Goal: Task Accomplishment & Management: Use online tool/utility

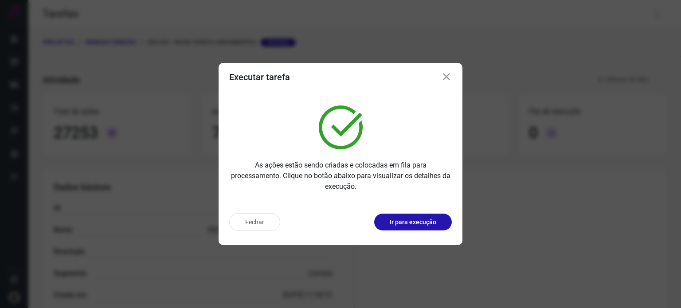
click at [444, 69] on div "Executar tarefa" at bounding box center [341, 77] width 244 height 28
click at [451, 78] on icon at bounding box center [446, 77] width 11 height 11
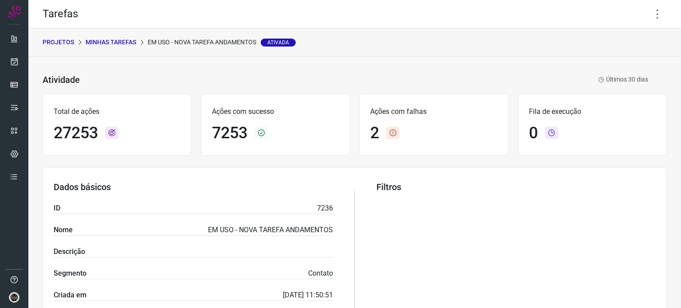
click at [115, 45] on p "Minhas Tarefas" at bounding box center [111, 42] width 51 height 9
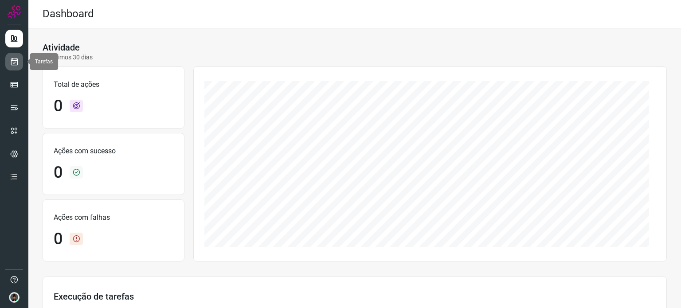
click at [15, 62] on icon at bounding box center [14, 61] width 9 height 9
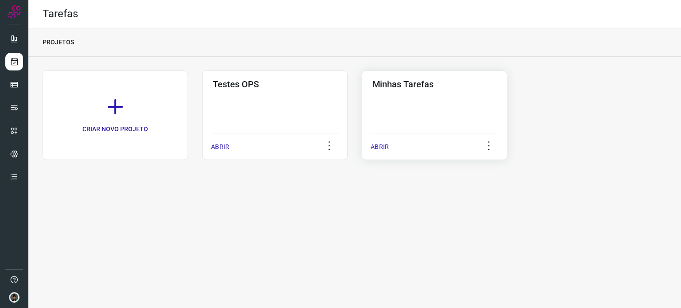
click at [439, 109] on div "Minhas Tarefas ABRIR" at bounding box center [434, 115] width 145 height 90
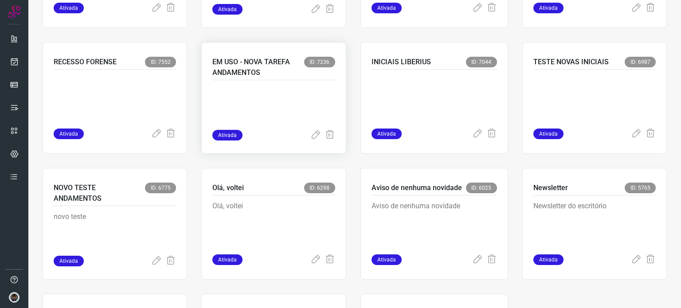
click at [278, 89] on p at bounding box center [273, 108] width 122 height 44
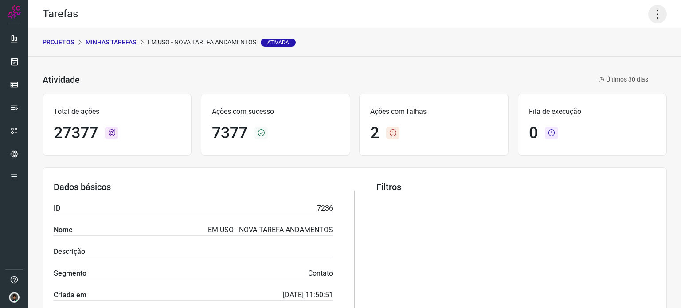
click at [650, 12] on icon at bounding box center [657, 14] width 19 height 19
click at [605, 59] on li "Executar" at bounding box center [619, 58] width 81 height 14
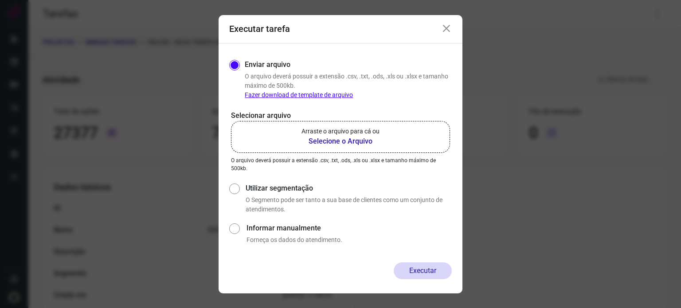
click at [345, 139] on b "Selecione o Arquivo" at bounding box center [340, 141] width 78 height 11
click at [0, 0] on input "Arraste o arquivo para cá ou Selecione o Arquivo" at bounding box center [0, 0] width 0 height 0
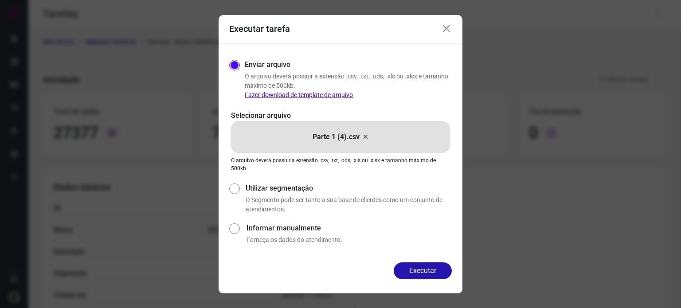
click at [442, 24] on div "Executar tarefa" at bounding box center [341, 29] width 244 height 28
drag, startPoint x: 445, startPoint y: 26, endPoint x: 465, endPoint y: 39, distance: 24.2
click at [445, 27] on icon at bounding box center [446, 28] width 11 height 11
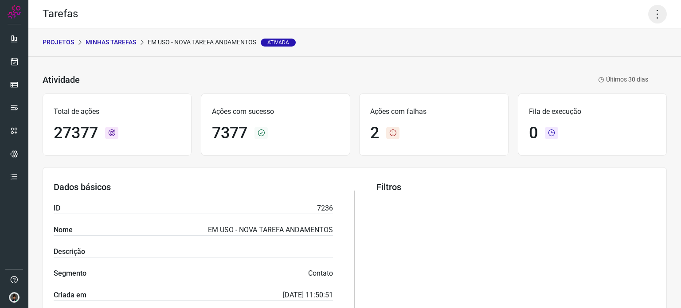
click at [655, 22] on icon at bounding box center [657, 14] width 19 height 19
click at [608, 62] on li "Executar" at bounding box center [619, 58] width 81 height 14
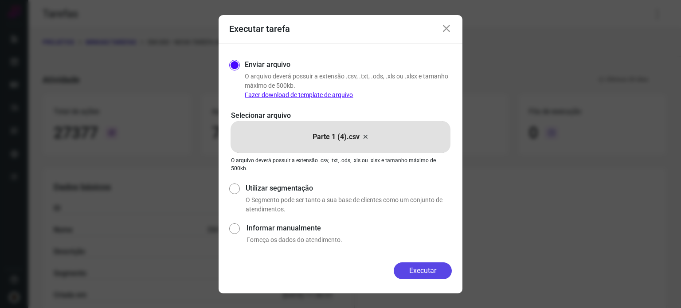
click at [426, 272] on button "Executar" at bounding box center [423, 270] width 58 height 17
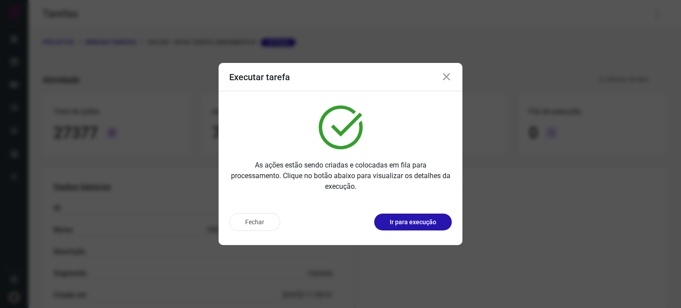
click at [445, 78] on icon at bounding box center [446, 77] width 11 height 11
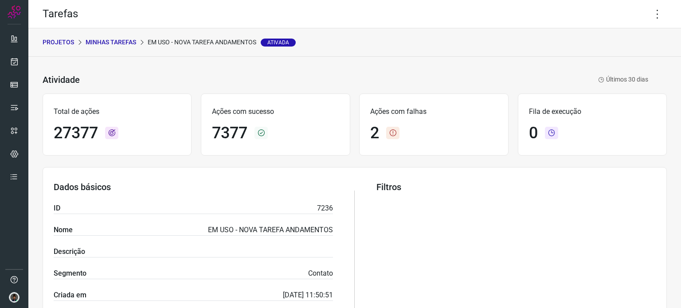
click at [642, 215] on div "Filtros" at bounding box center [515, 252] width 279 height 141
click at [648, 11] on icon at bounding box center [657, 14] width 19 height 19
click at [608, 56] on li "Executar" at bounding box center [619, 58] width 81 height 14
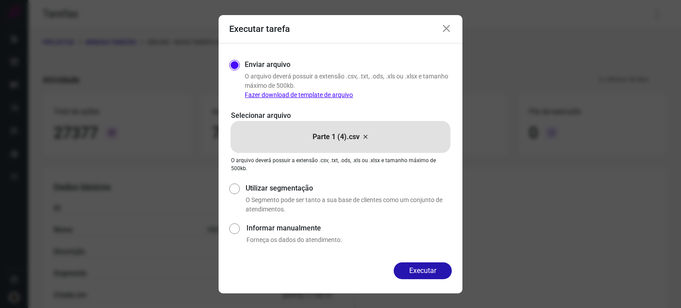
click at [363, 138] on icon at bounding box center [365, 137] width 7 height 11
click at [0, 0] on input "Parte 1 (4).csv" at bounding box center [0, 0] width 0 height 0
drag, startPoint x: 409, startPoint y: 277, endPoint x: 402, endPoint y: 275, distance: 6.6
click at [409, 277] on button "Executar" at bounding box center [423, 270] width 58 height 17
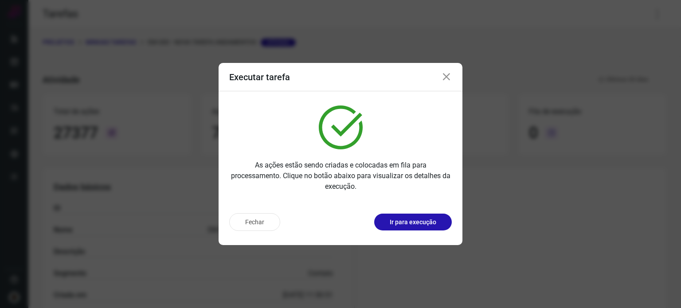
drag, startPoint x: 616, startPoint y: 224, endPoint x: 611, endPoint y: 236, distance: 13.2
click at [615, 225] on div "Executar tarefa As ações estão sendo criadas e colocadas em fila para processam…" at bounding box center [340, 154] width 681 height 308
